Goal: Information Seeking & Learning: Learn about a topic

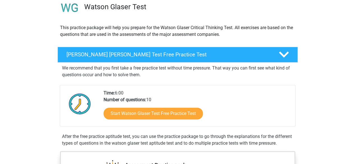
scroll to position [46, 0]
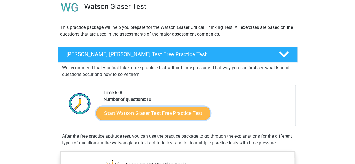
click at [144, 107] on link "Start Watson Glaser Test Free Practice Test" at bounding box center [153, 113] width 114 height 13
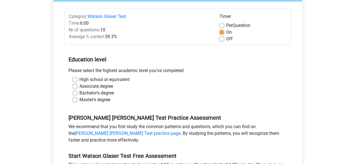
scroll to position [65, 0]
click at [79, 78] on label "High school or equivalent" at bounding box center [104, 79] width 50 height 7
click at [76, 78] on input "High school or equivalent" at bounding box center [75, 79] width 4 height 6
radio input "true"
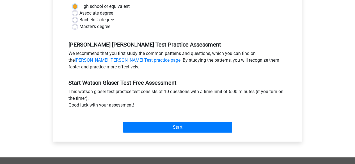
scroll to position [139, 0]
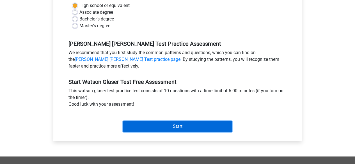
click at [164, 124] on input "Start" at bounding box center [177, 126] width 109 height 11
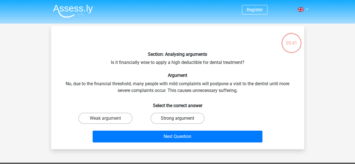
click at [187, 118] on label "Strong argument" at bounding box center [178, 118] width 54 height 11
click at [181, 119] on input "Strong argument" at bounding box center [180, 121] width 4 height 4
radio input "true"
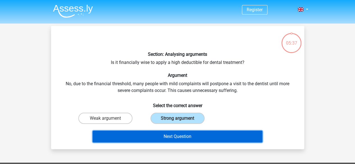
click at [184, 134] on button "Next Question" at bounding box center [178, 137] width 170 height 12
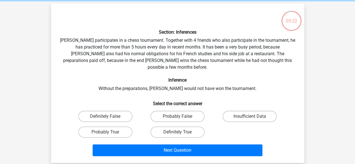
scroll to position [24, 0]
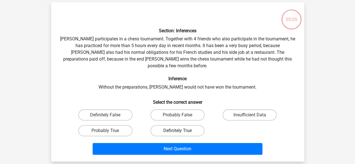
click at [180, 125] on label "Definitely True" at bounding box center [178, 130] width 54 height 11
click at [180, 131] on input "Definitely True" at bounding box center [180, 133] width 4 height 4
radio input "true"
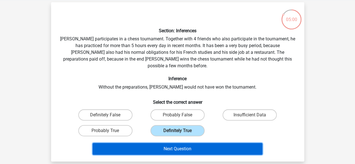
click at [185, 143] on button "Next Question" at bounding box center [178, 149] width 170 height 12
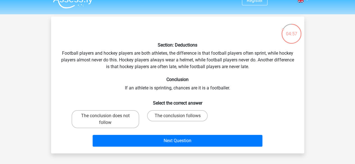
scroll to position [9, 0]
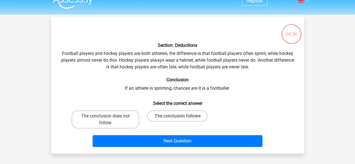
click at [160, 116] on label "The conclusion follows" at bounding box center [177, 116] width 61 height 11
click at [178, 116] on input "The conclusion follows" at bounding box center [180, 118] width 4 height 4
radio input "true"
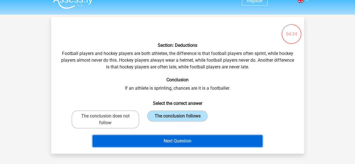
click at [146, 139] on button "Next Question" at bounding box center [178, 141] width 170 height 12
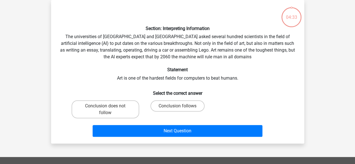
scroll to position [23, 0]
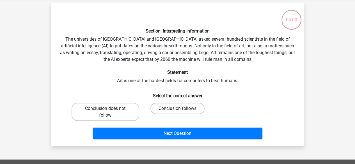
click at [120, 112] on label "Conclusion does not follow" at bounding box center [106, 112] width 68 height 18
click at [109, 112] on input "Conclusion does not follow" at bounding box center [107, 111] width 4 height 4
radio input "true"
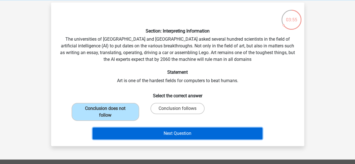
click at [161, 133] on button "Next Question" at bounding box center [178, 134] width 170 height 12
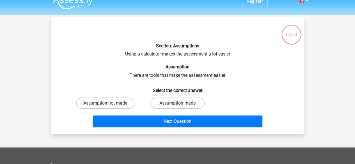
scroll to position [8, 0]
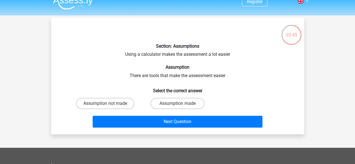
click at [178, 106] on input "Assumption made" at bounding box center [180, 106] width 4 height 4
radio input "true"
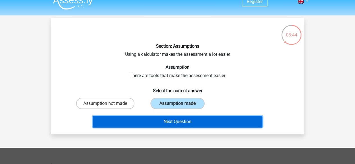
click at [178, 122] on button "Next Question" at bounding box center [178, 122] width 170 height 12
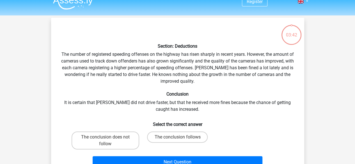
scroll to position [26, 0]
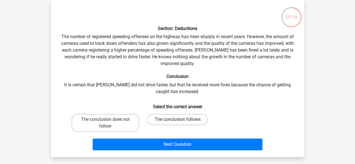
click at [183, 119] on label "The conclusion follows" at bounding box center [177, 119] width 61 height 11
click at [181, 120] on input "The conclusion follows" at bounding box center [180, 122] width 4 height 4
radio input "true"
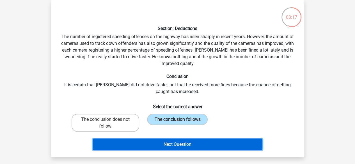
click at [175, 144] on button "Next Question" at bounding box center [178, 145] width 170 height 12
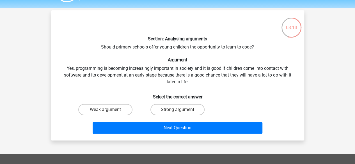
scroll to position [15, 0]
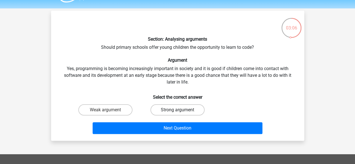
click at [192, 111] on label "Strong argument" at bounding box center [178, 109] width 54 height 11
click at [181, 111] on input "Strong argument" at bounding box center [180, 112] width 4 height 4
radio input "true"
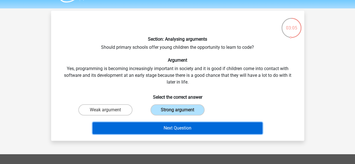
click at [190, 128] on button "Next Question" at bounding box center [178, 128] width 170 height 12
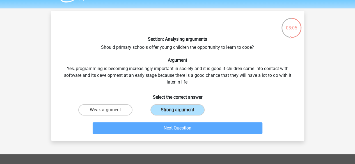
scroll to position [26, 0]
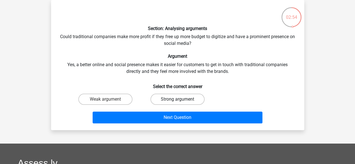
click at [192, 98] on label "Strong argument" at bounding box center [178, 99] width 54 height 11
click at [181, 99] on input "Strong argument" at bounding box center [180, 101] width 4 height 4
radio input "true"
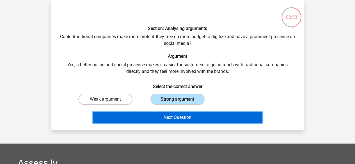
click at [190, 118] on button "Next Question" at bounding box center [178, 118] width 170 height 12
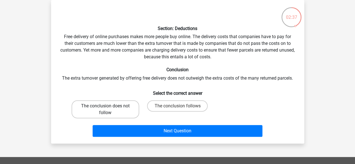
click at [103, 117] on label "The conclusion does not follow" at bounding box center [106, 110] width 68 height 18
click at [105, 110] on input "The conclusion does not follow" at bounding box center [107, 108] width 4 height 4
radio input "true"
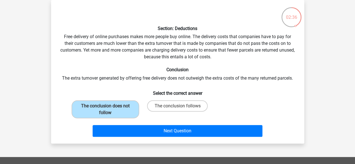
click at [133, 140] on div "Section: Deductions Free delivery of online purchases makes more people buy onl…" at bounding box center [177, 72] width 253 height 144
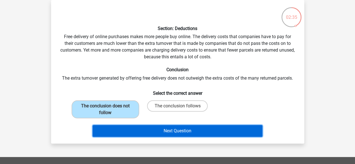
click at [135, 134] on button "Next Question" at bounding box center [178, 131] width 170 height 12
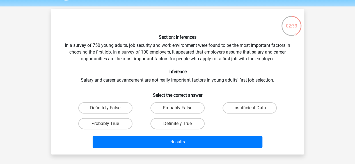
scroll to position [17, 0]
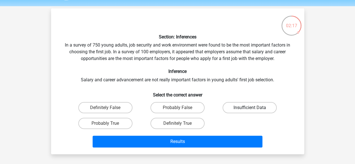
click at [241, 106] on label "Insufficient Data" at bounding box center [250, 107] width 54 height 11
click at [250, 108] on input "Insufficient Data" at bounding box center [252, 110] width 4 height 4
radio input "true"
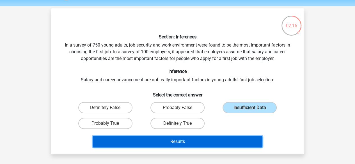
click at [211, 143] on button "Results" at bounding box center [178, 142] width 170 height 12
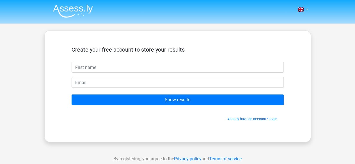
click at [211, 143] on div "Nederlands English" at bounding box center [177, 159] width 355 height 318
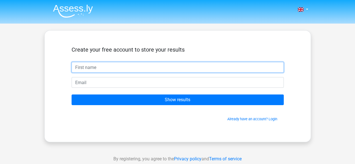
click at [215, 69] on input "text" at bounding box center [178, 67] width 212 height 11
type input "isla"
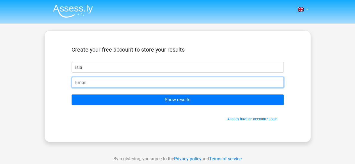
click at [107, 81] on input "email" at bounding box center [178, 82] width 212 height 11
type input "i"
click at [135, 85] on input "email" at bounding box center [178, 82] width 212 height 11
type input "i.glover@rgu.ac.uk"
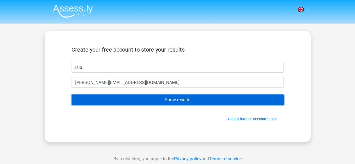
click at [137, 99] on input "Show results" at bounding box center [178, 100] width 212 height 11
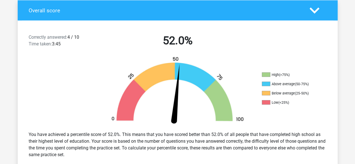
scroll to position [121, 0]
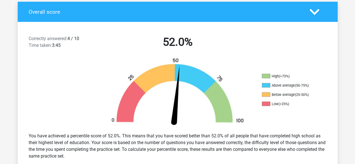
click at [309, 9] on div at bounding box center [319, 12] width 26 height 10
click at [315, 12] on polygon at bounding box center [315, 12] width 10 height 6
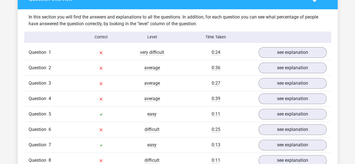
scroll to position [279, 0]
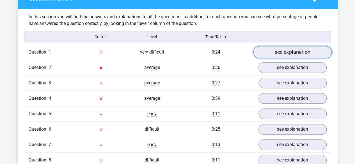
click at [298, 53] on link "see explanation" at bounding box center [292, 52] width 78 height 12
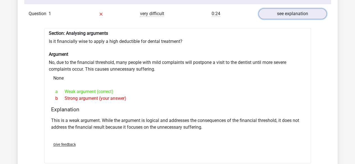
scroll to position [317, 0]
click at [303, 17] on link "see explanation" at bounding box center [292, 13] width 78 height 12
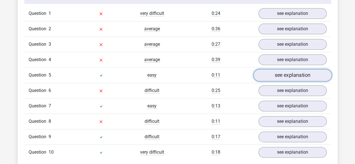
click at [290, 71] on link "see explanation" at bounding box center [292, 75] width 78 height 12
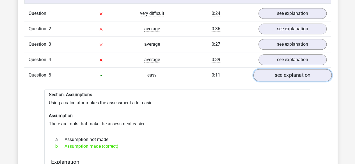
click at [290, 71] on link "see explanation" at bounding box center [292, 75] width 78 height 12
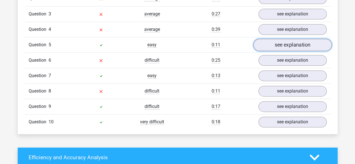
scroll to position [348, 0]
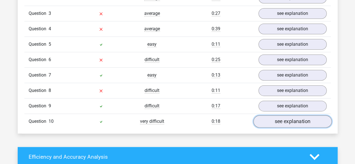
click at [281, 117] on link "see explanation" at bounding box center [292, 121] width 78 height 12
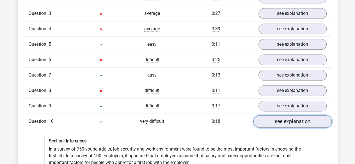
click at [281, 117] on link "see explanation" at bounding box center [292, 121] width 78 height 12
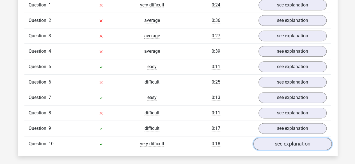
scroll to position [325, 0]
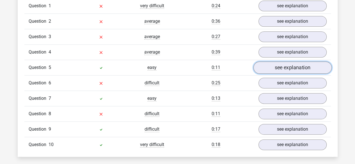
click at [284, 64] on link "see explanation" at bounding box center [292, 68] width 78 height 12
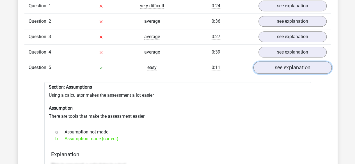
click at [284, 64] on link "see explanation" at bounding box center [292, 68] width 78 height 12
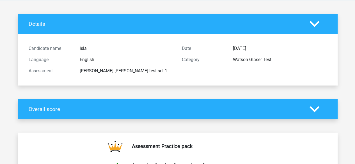
scroll to position [0, 0]
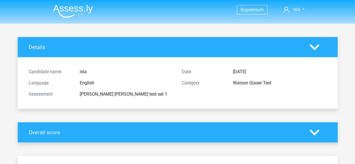
click at [256, 132] on h4 "Overall score" at bounding box center [165, 132] width 273 height 6
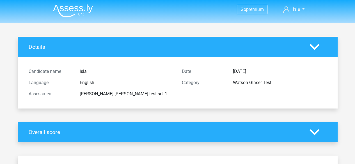
click at [315, 50] on icon at bounding box center [315, 47] width 10 height 10
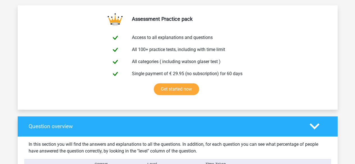
scroll to position [38, 0]
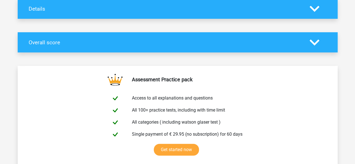
click at [313, 41] on polygon at bounding box center [315, 42] width 10 height 6
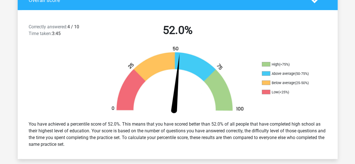
scroll to position [78, 0]
